Goal: Task Accomplishment & Management: Manage account settings

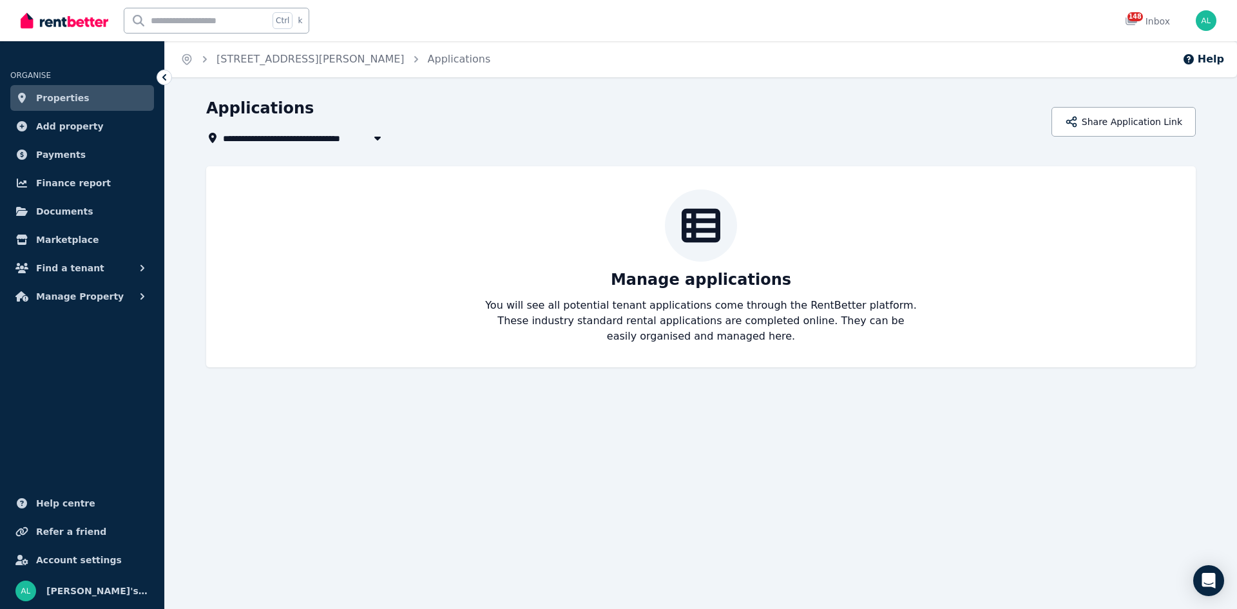
click at [75, 121] on span "Add property" at bounding box center [70, 126] width 68 height 15
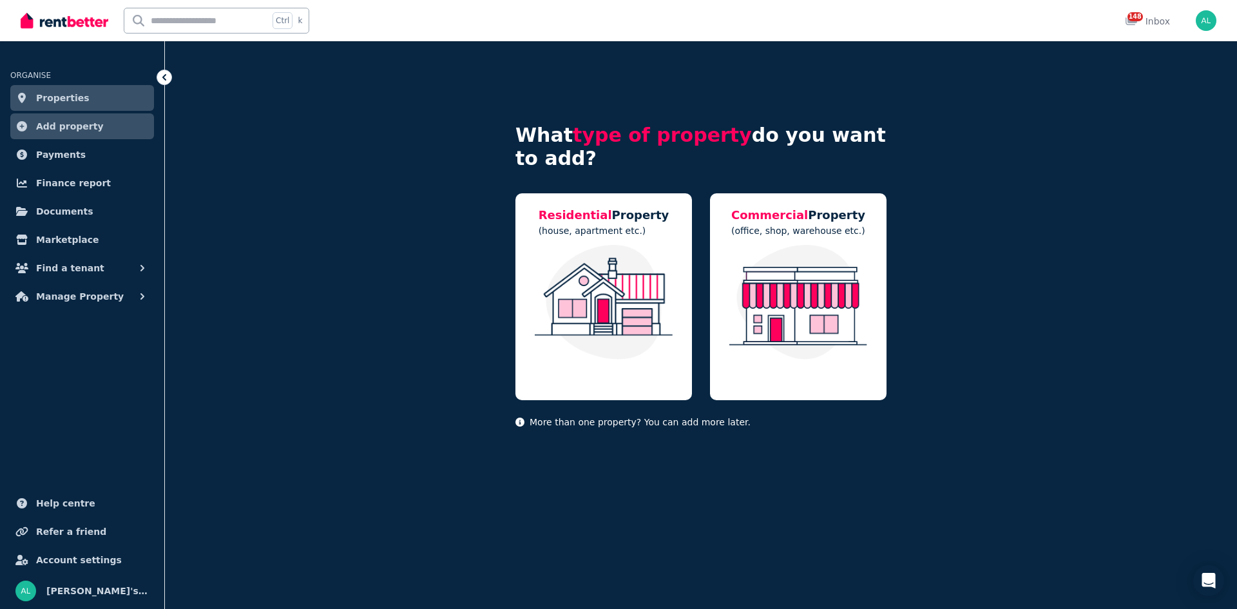
drag, startPoint x: 64, startPoint y: 97, endPoint x: 72, endPoint y: 99, distance: 7.8
click at [65, 97] on span "Properties" at bounding box center [62, 97] width 53 height 15
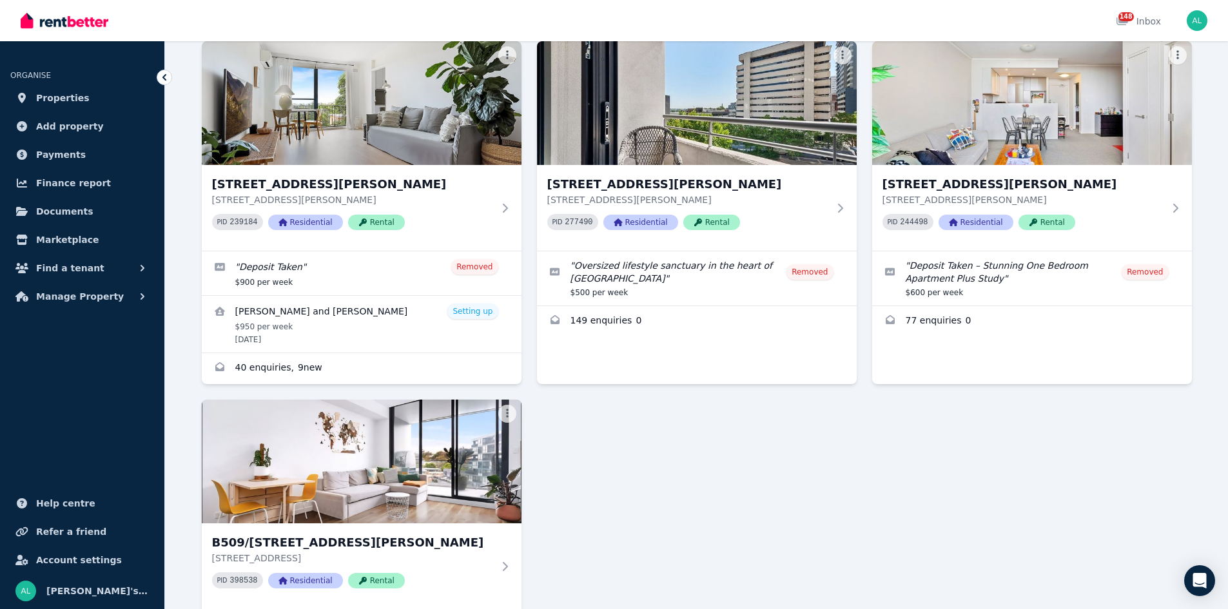
scroll to position [2506, 0]
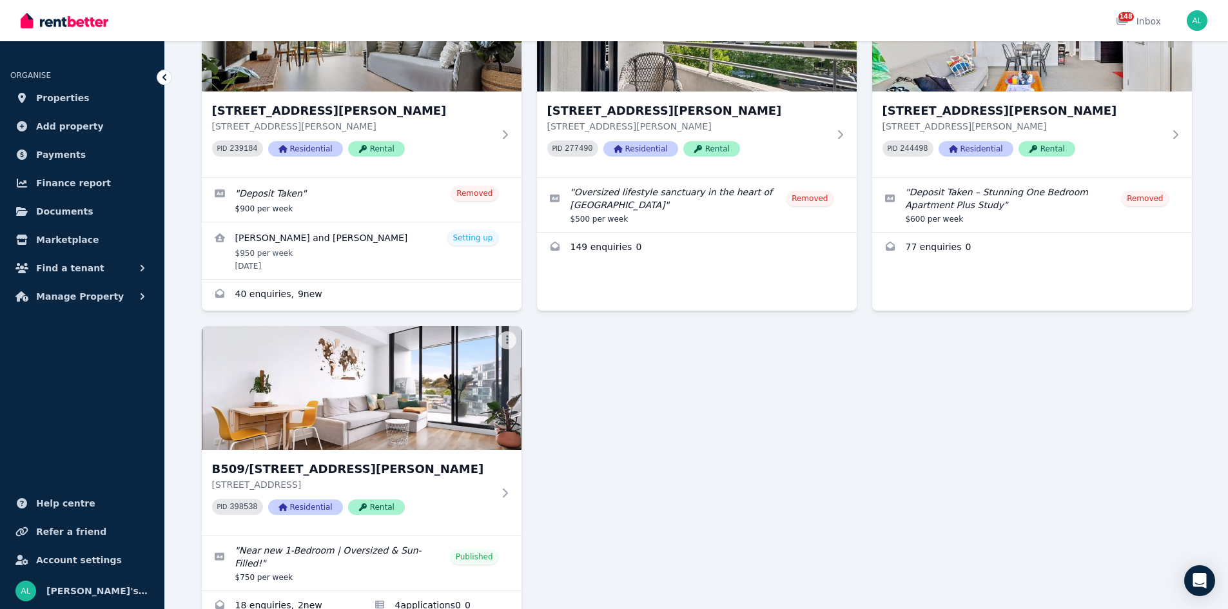
click at [437, 326] on img at bounding box center [362, 388] width 320 height 124
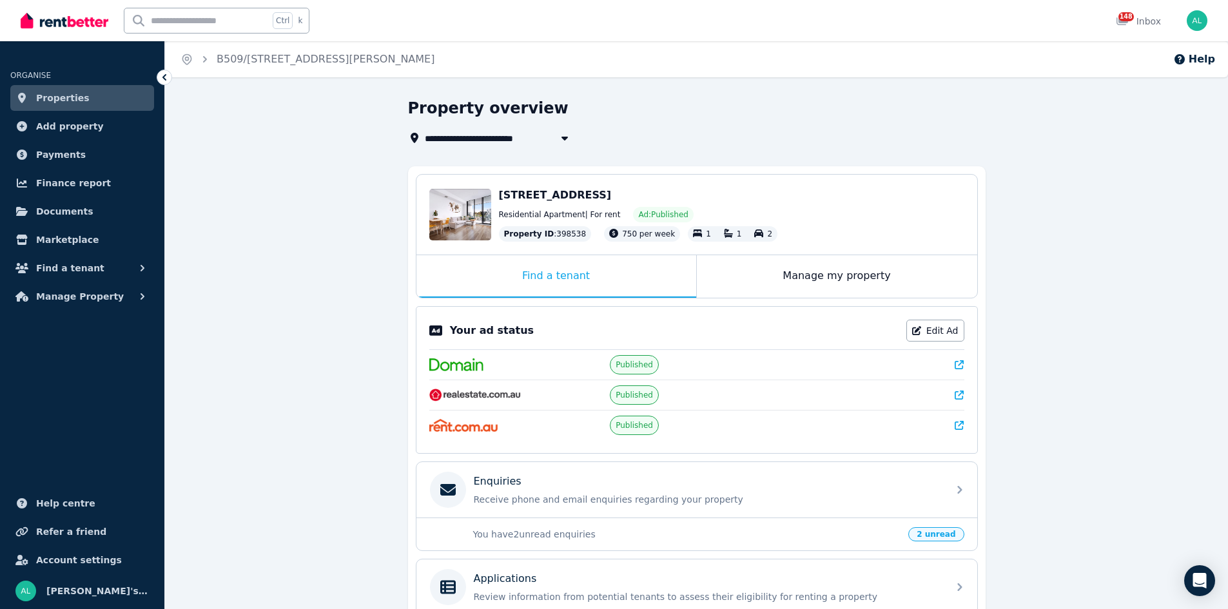
click at [938, 334] on link "Edit Ad" at bounding box center [935, 331] width 58 height 22
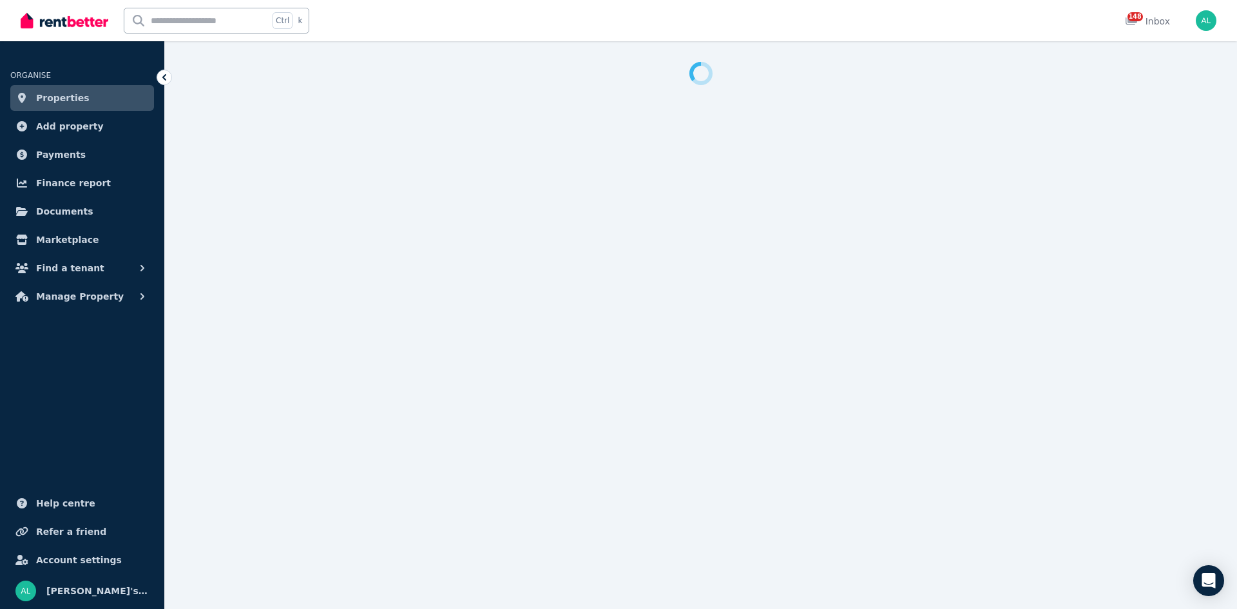
select select "**********"
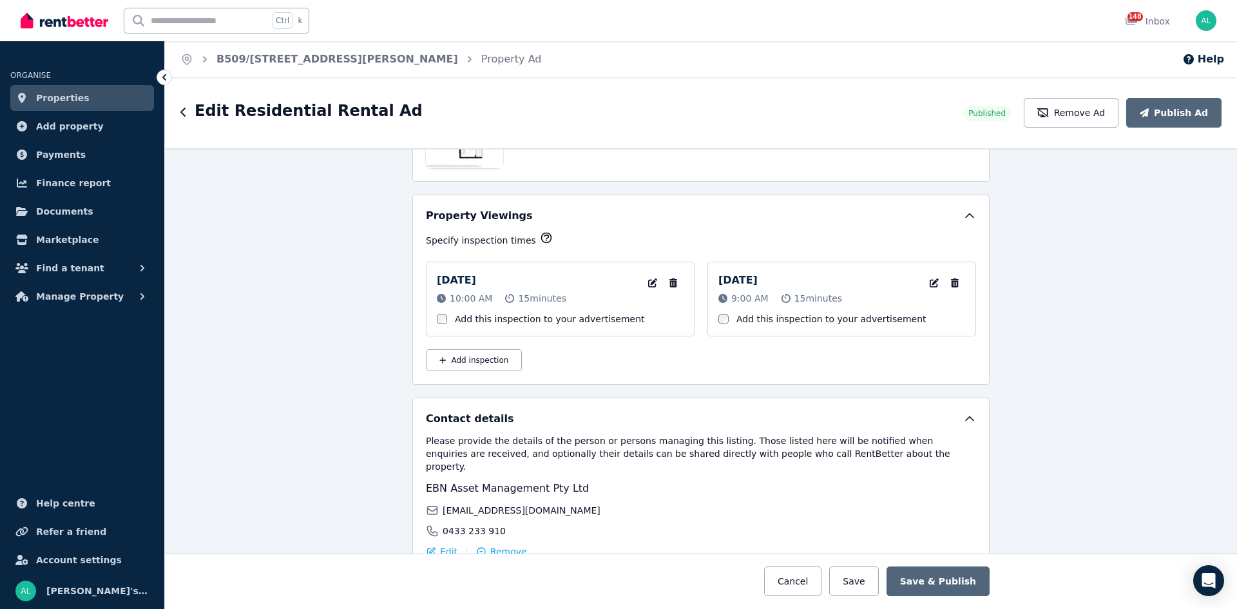
scroll to position [1853, 0]
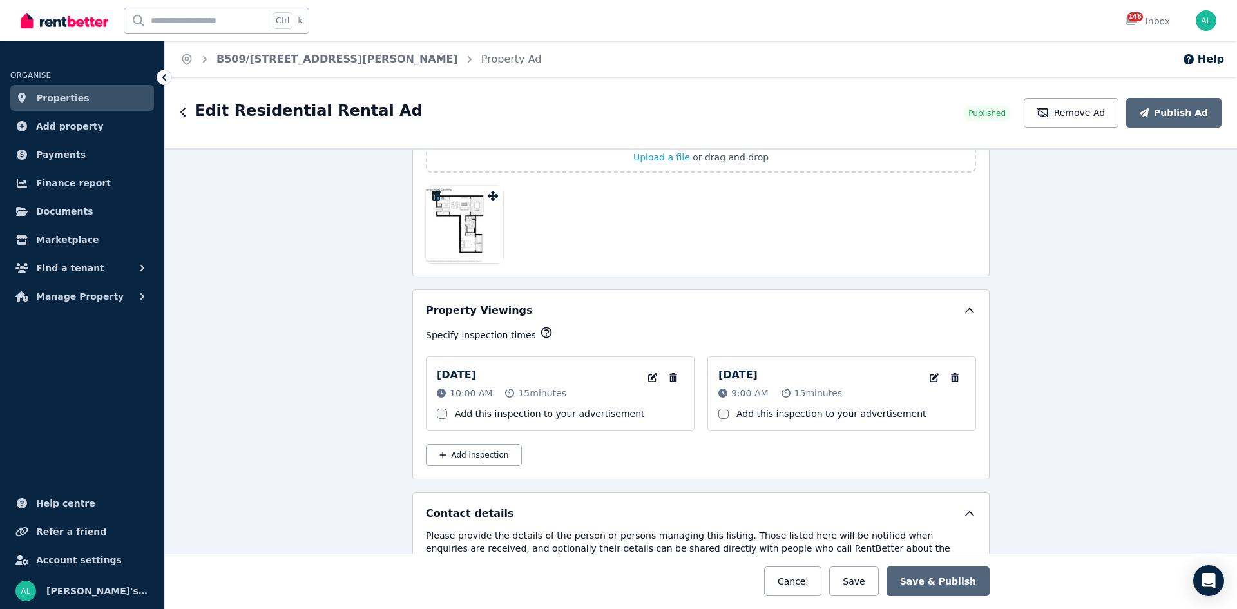
click at [670, 378] on icon "button" at bounding box center [674, 377] width 8 height 9
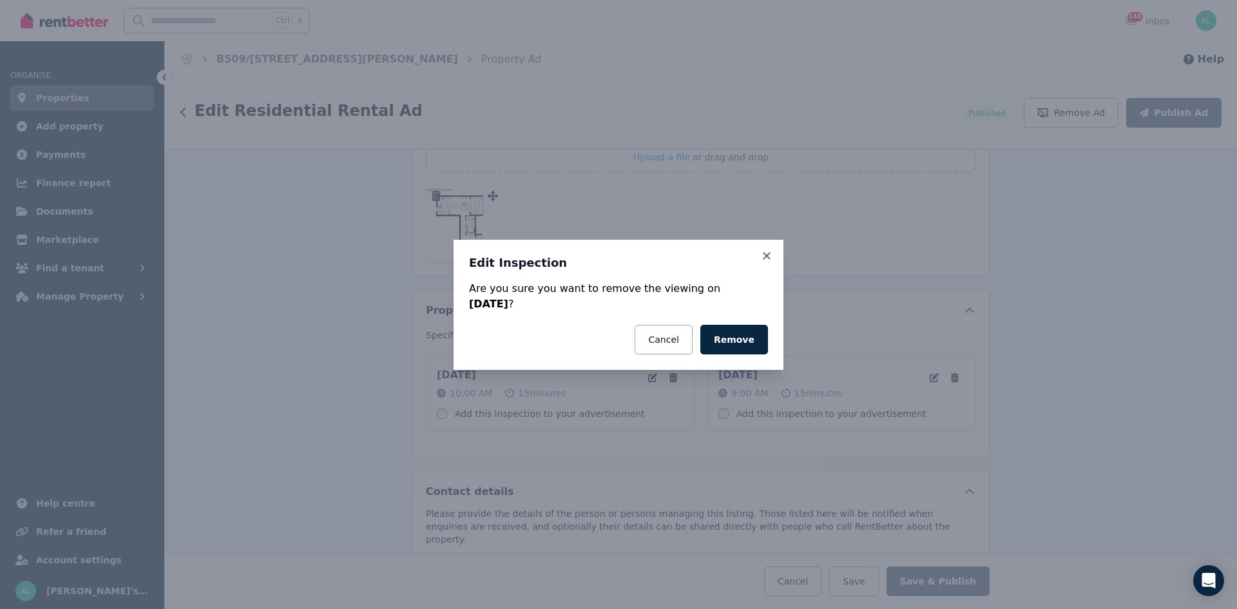
click at [739, 344] on button "Remove" at bounding box center [734, 340] width 68 height 30
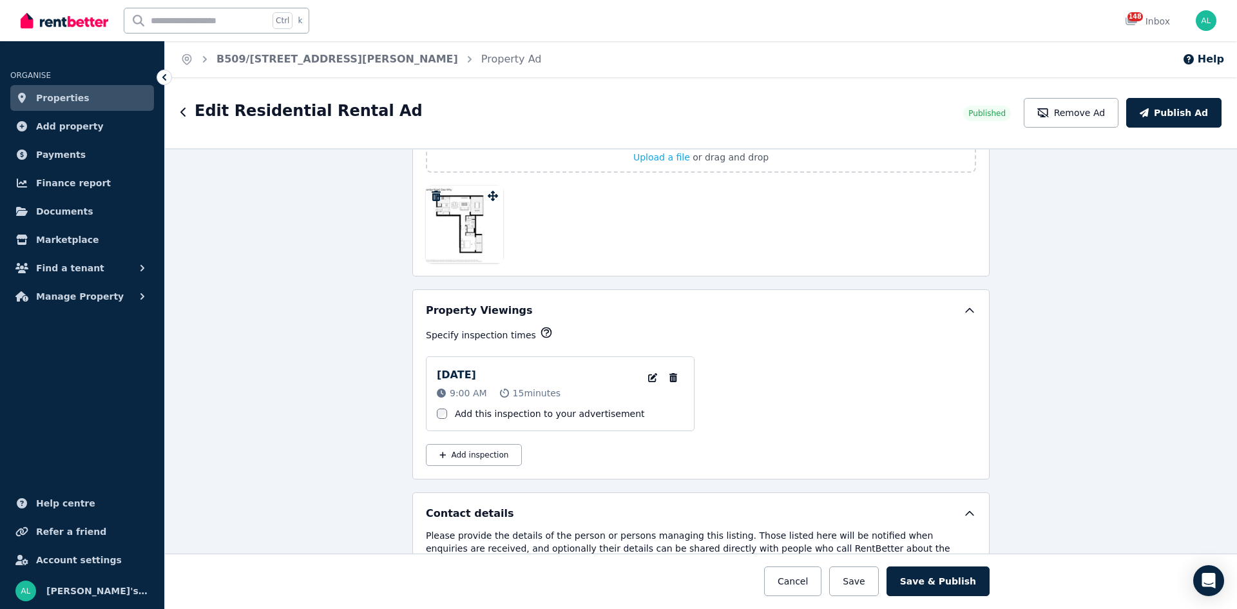
click at [670, 378] on icon "button" at bounding box center [673, 377] width 13 height 9
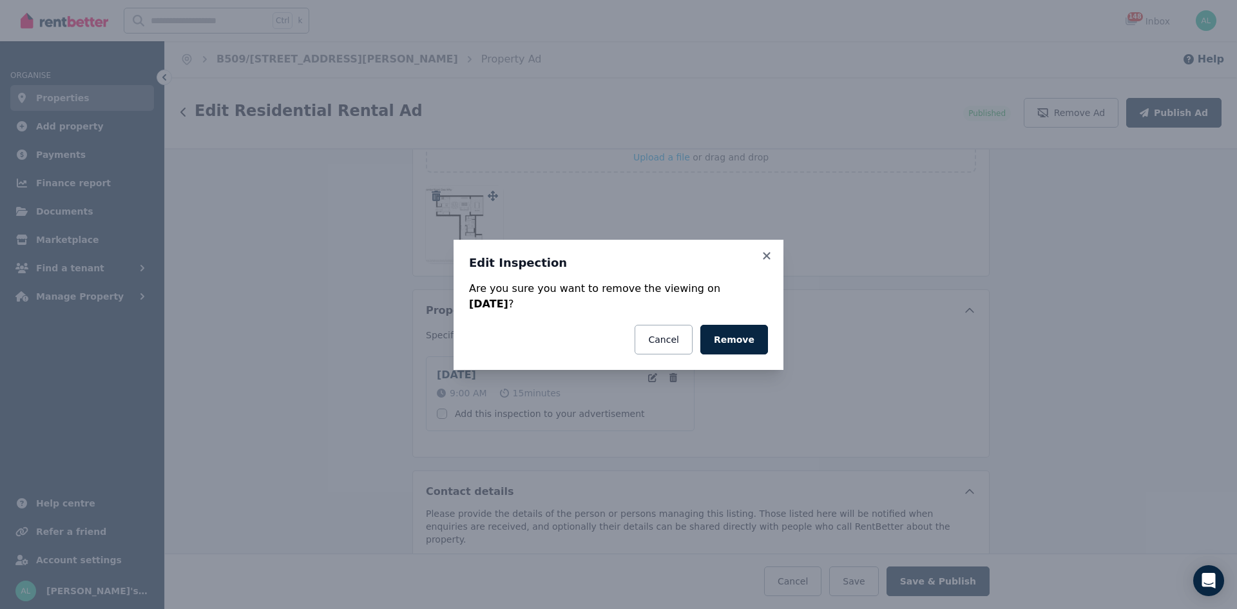
click at [723, 336] on button "Remove" at bounding box center [734, 340] width 68 height 30
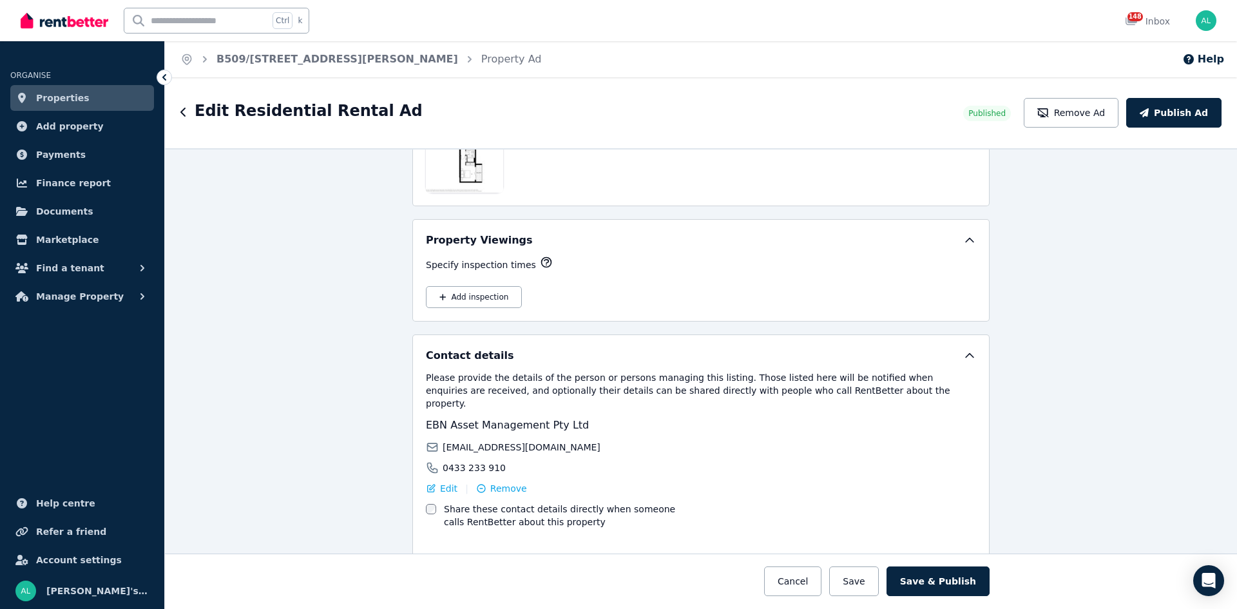
scroll to position [1959, 0]
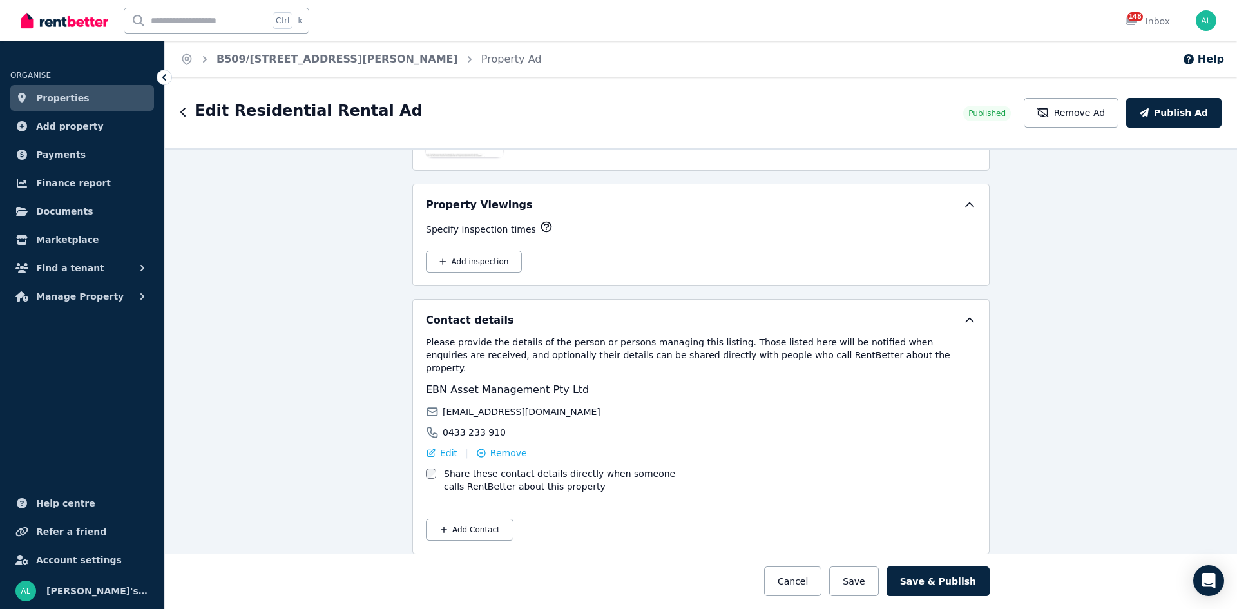
click at [941, 580] on button "Save & Publish" at bounding box center [938, 581] width 103 height 30
